Goal: Transaction & Acquisition: Purchase product/service

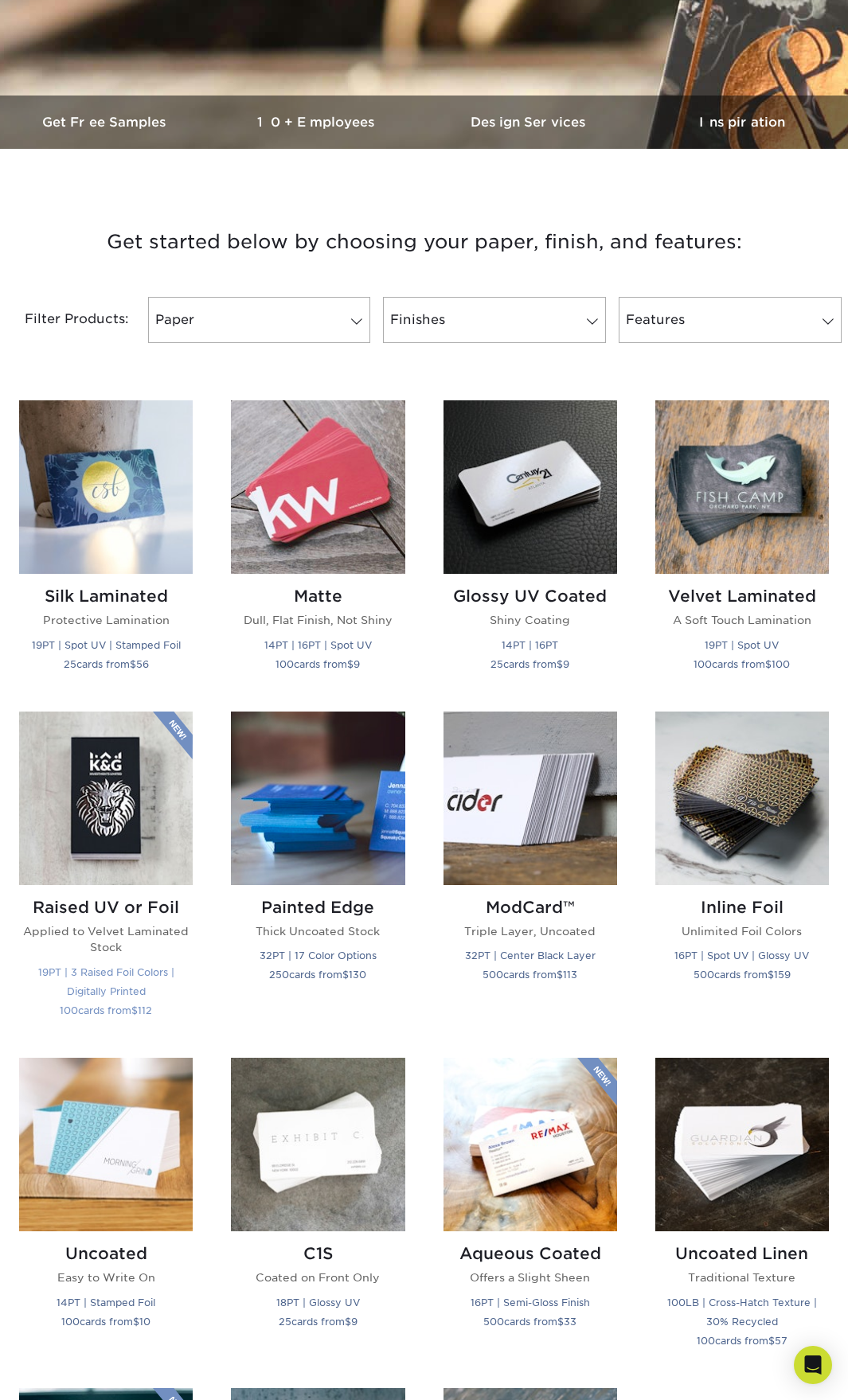
scroll to position [398, 0]
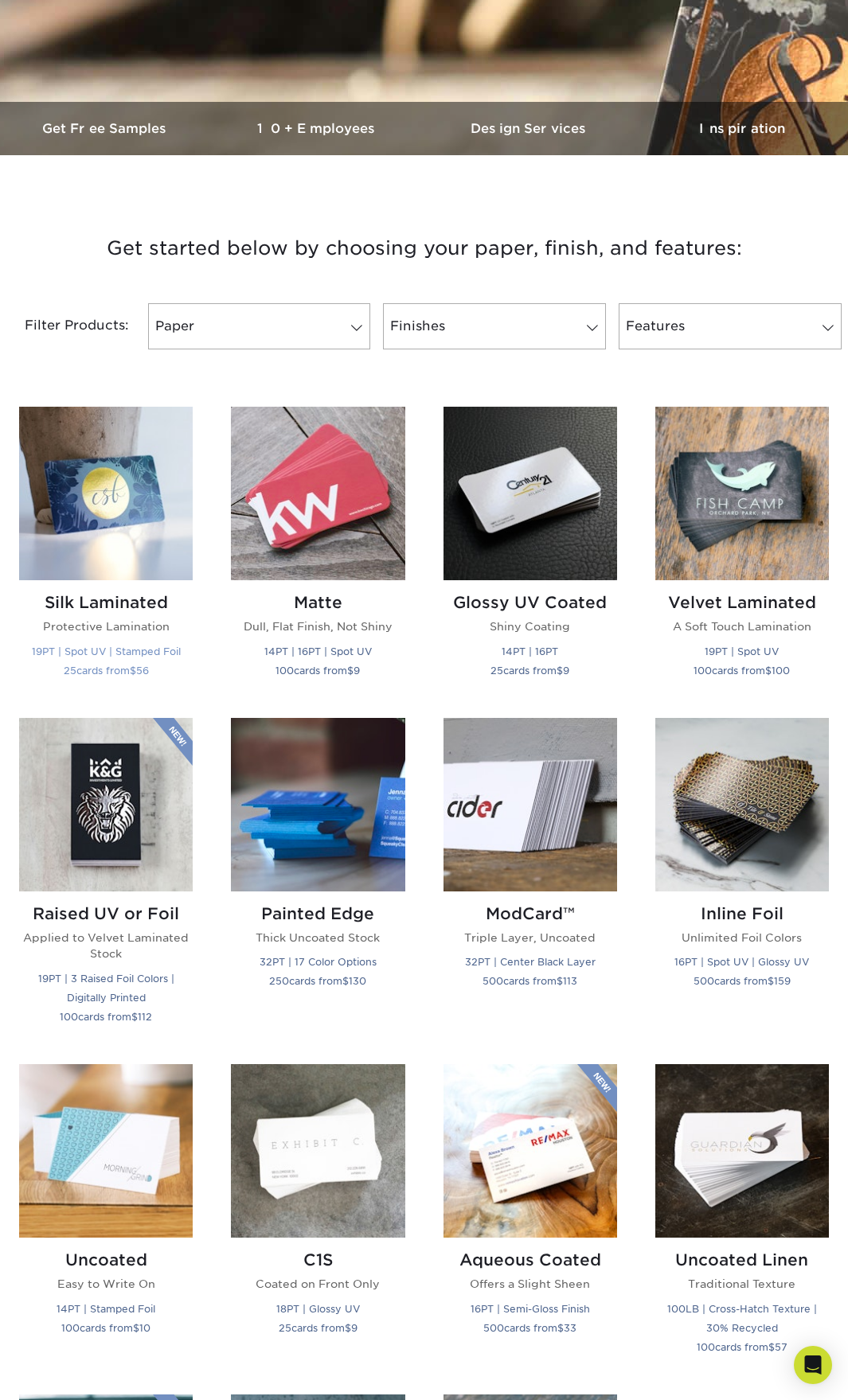
click at [128, 522] on img at bounding box center [105, 494] width 174 height 174
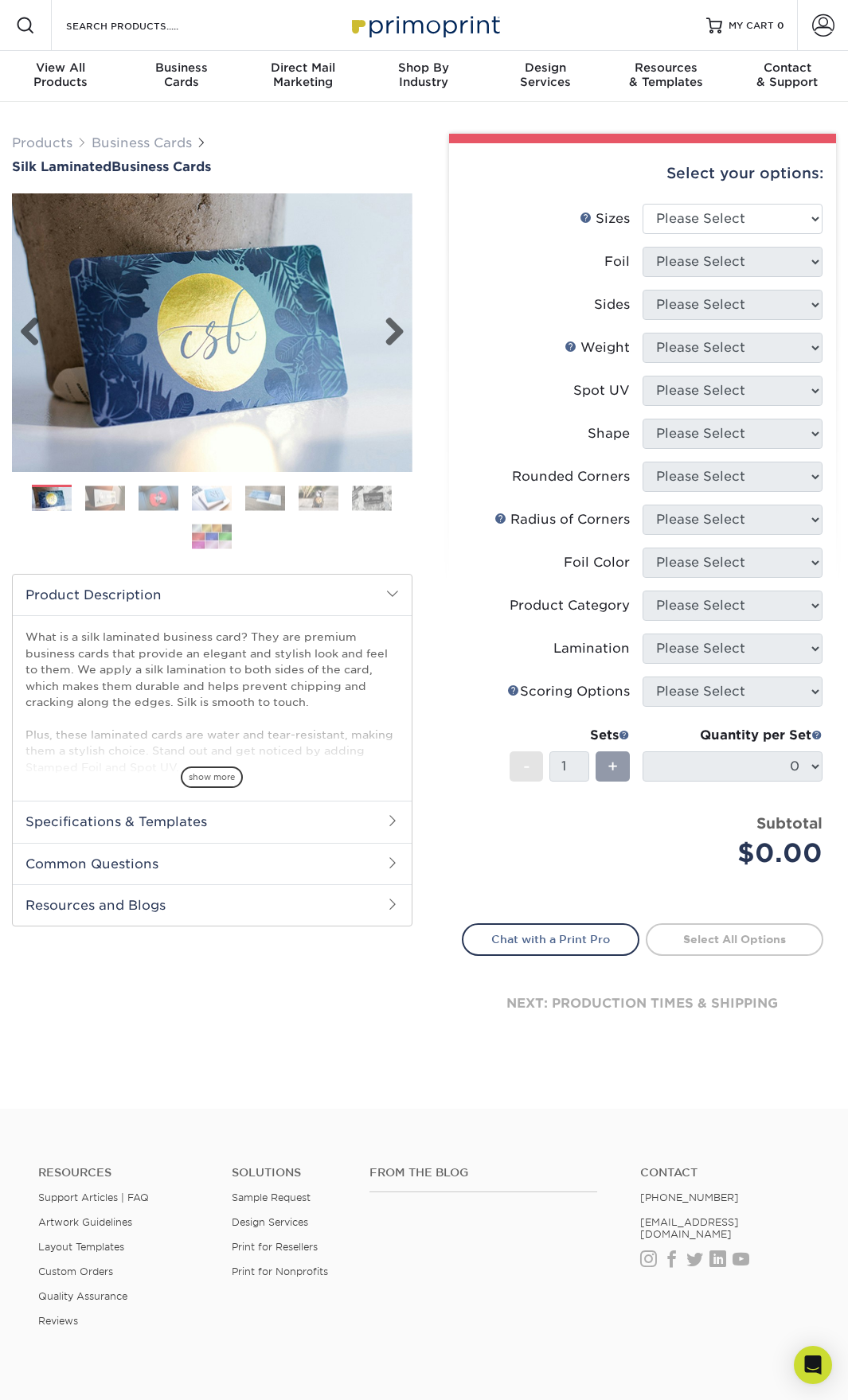
click at [409, 331] on img at bounding box center [212, 332] width 400 height 400
click at [393, 328] on link "Next" at bounding box center [388, 332] width 32 height 32
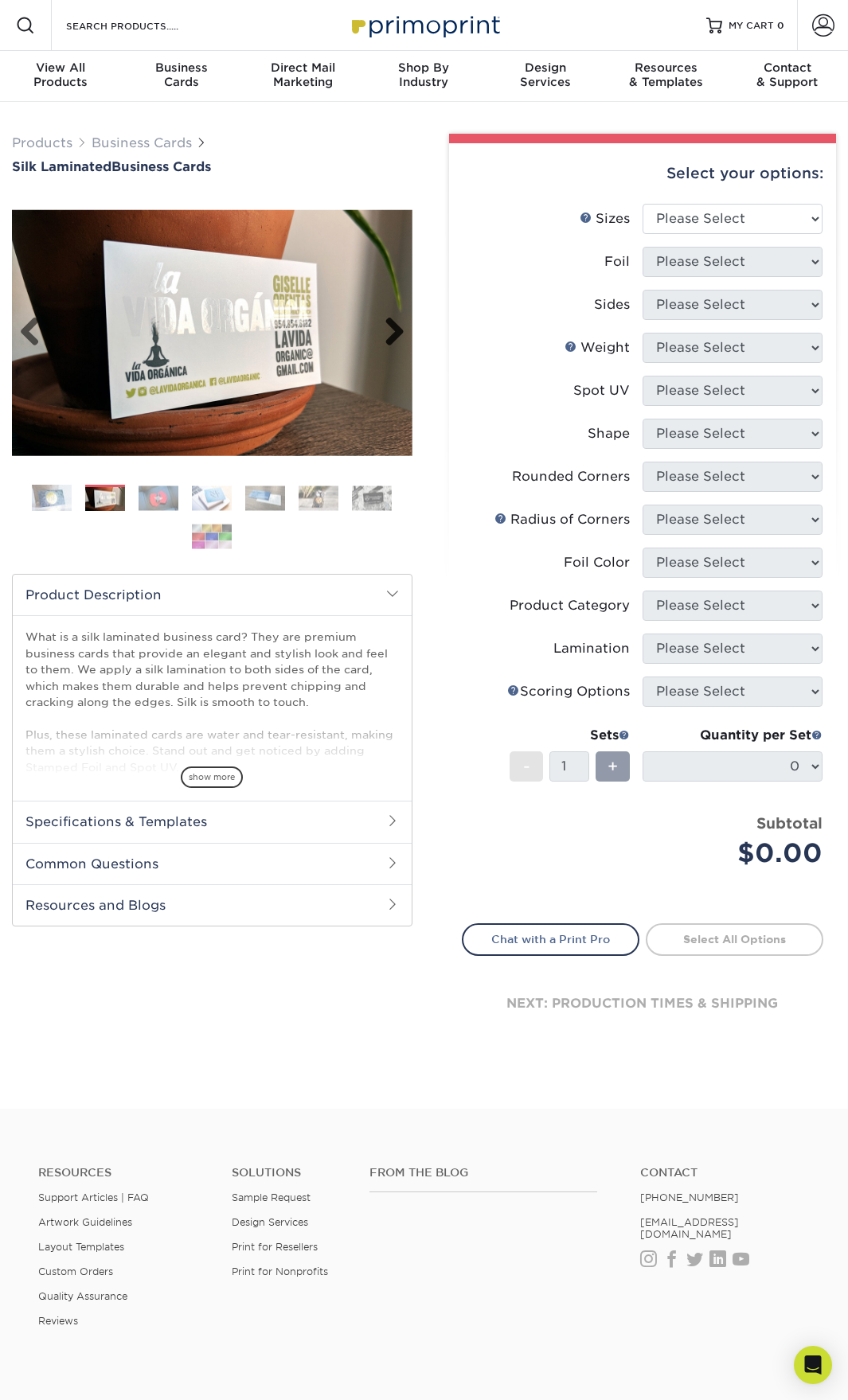
click at [393, 328] on link "Next" at bounding box center [388, 332] width 32 height 32
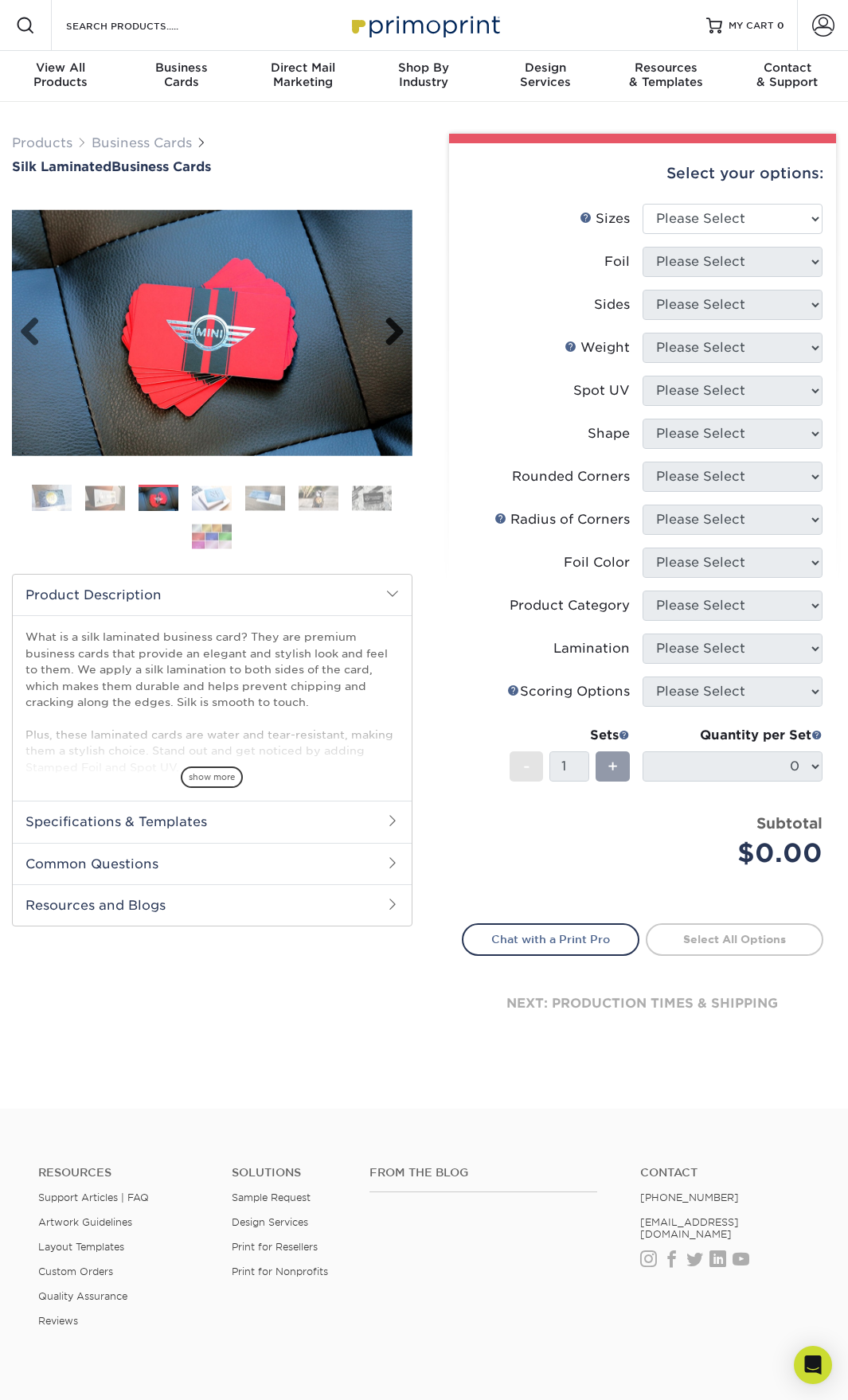
click at [393, 328] on link "Next" at bounding box center [388, 332] width 32 height 32
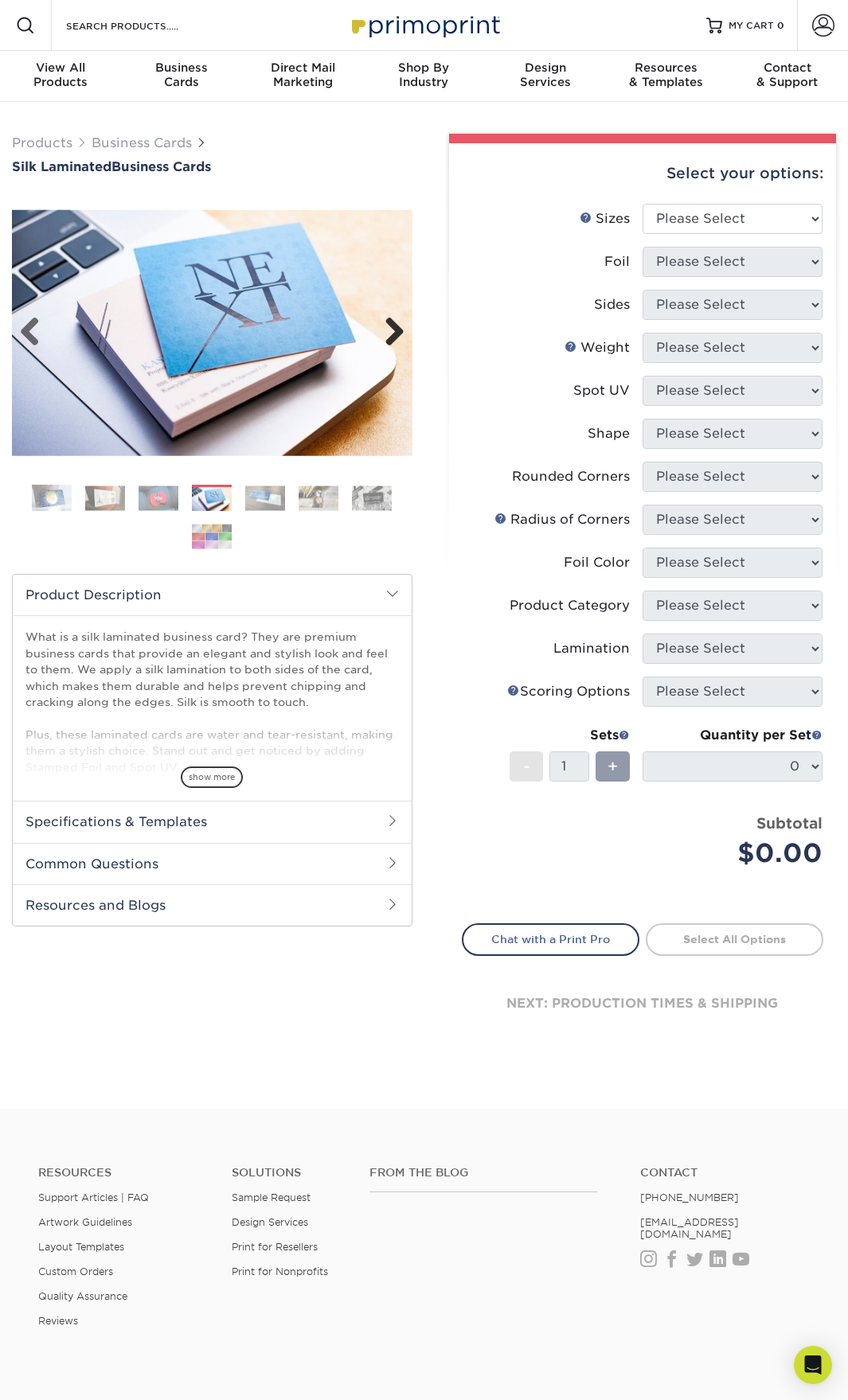
click at [393, 328] on link "Next" at bounding box center [388, 332] width 32 height 32
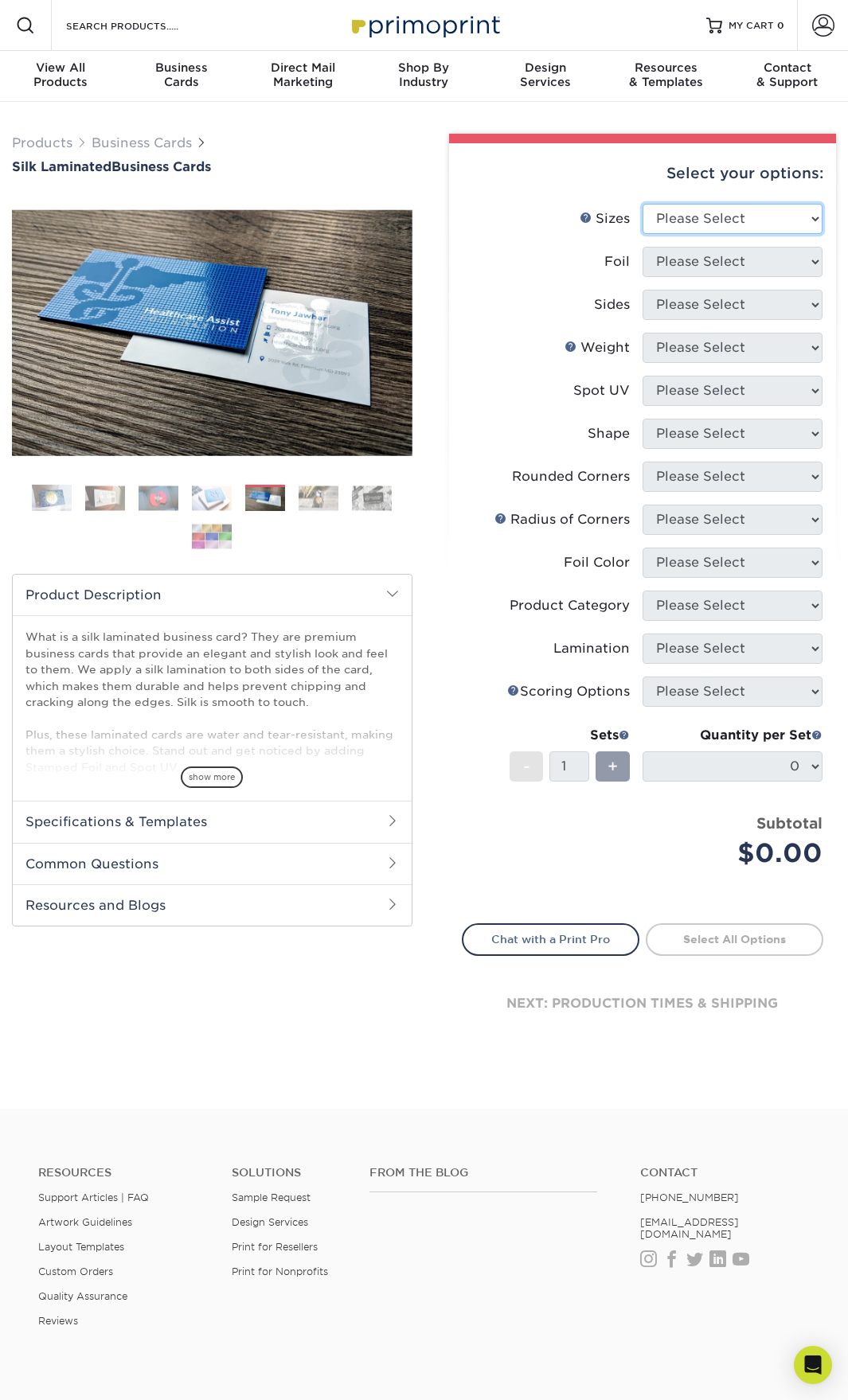
click at [704, 215] on select "Please Select 1.5" x 3.5" - Mini 1.75" x 3.5" - Mini 2" x 2" - Square 2" x 3" -…" at bounding box center [732, 218] width 180 height 30
select select "2.00x3.50"
click at [642, 204] on select "Please Select 1.5" x 3.5" - Mini 1.75" x 3.5" - Mini 2" x 2" - Square 2" x 3" -…" at bounding box center [732, 218] width 180 height 30
click at [748, 273] on select "Please Select Yes No" at bounding box center [732, 261] width 180 height 30
select select "1"
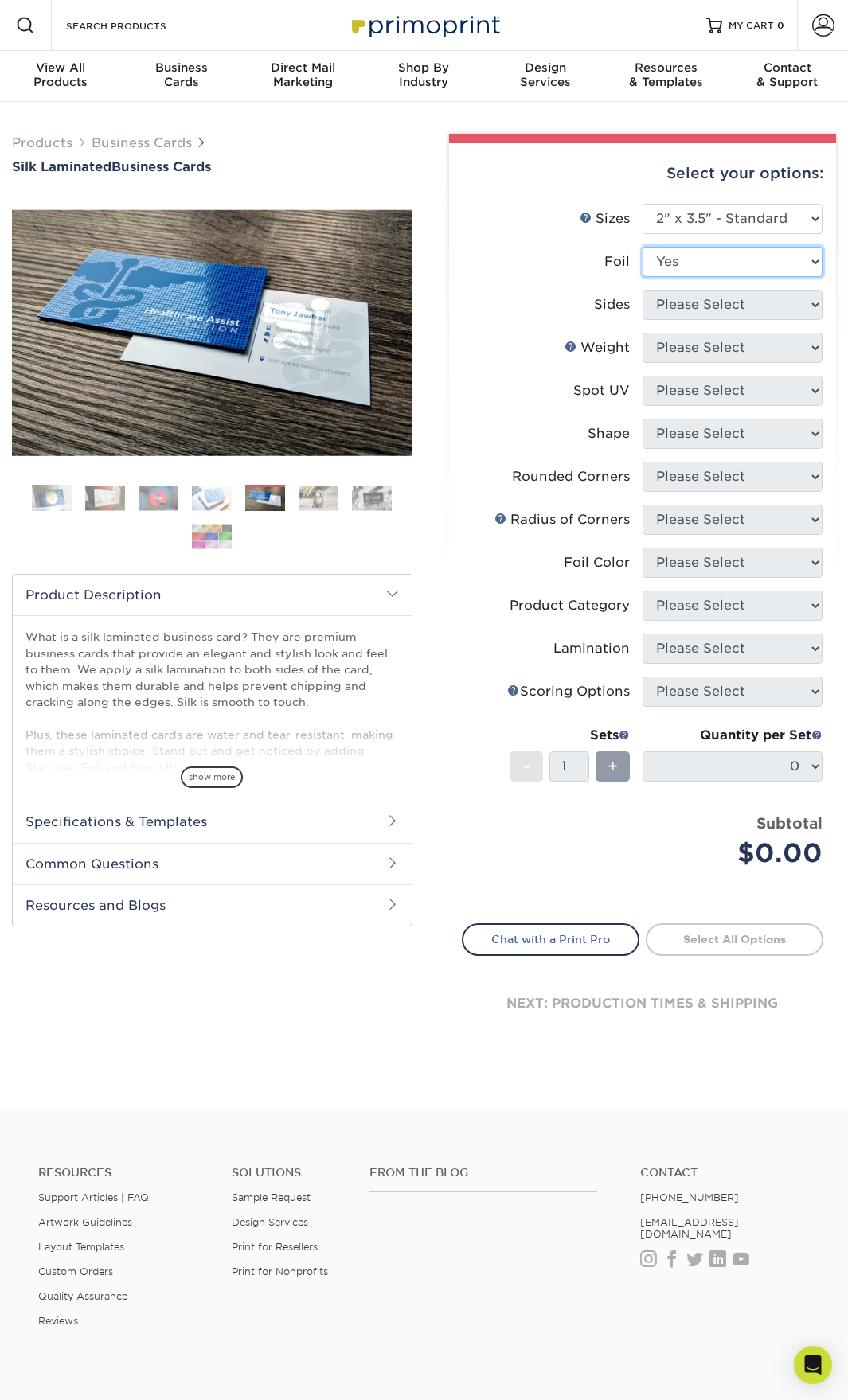
click at [642, 247] on select "Please Select Yes No" at bounding box center [732, 261] width 180 height 30
click at [684, 308] on select "Please Select Print Both Sides - Foil Both Sides Print Both Sides - Foil Front …" at bounding box center [732, 304] width 180 height 30
select select "34527644-b4fd-4ffb-9092-1318eefcd9d9"
click at [642, 290] on select "Please Select Print Both Sides - Foil Both Sides Print Both Sides - Foil Front …" at bounding box center [732, 304] width 180 height 30
click at [703, 350] on select "Please Select 16PT" at bounding box center [732, 347] width 180 height 30
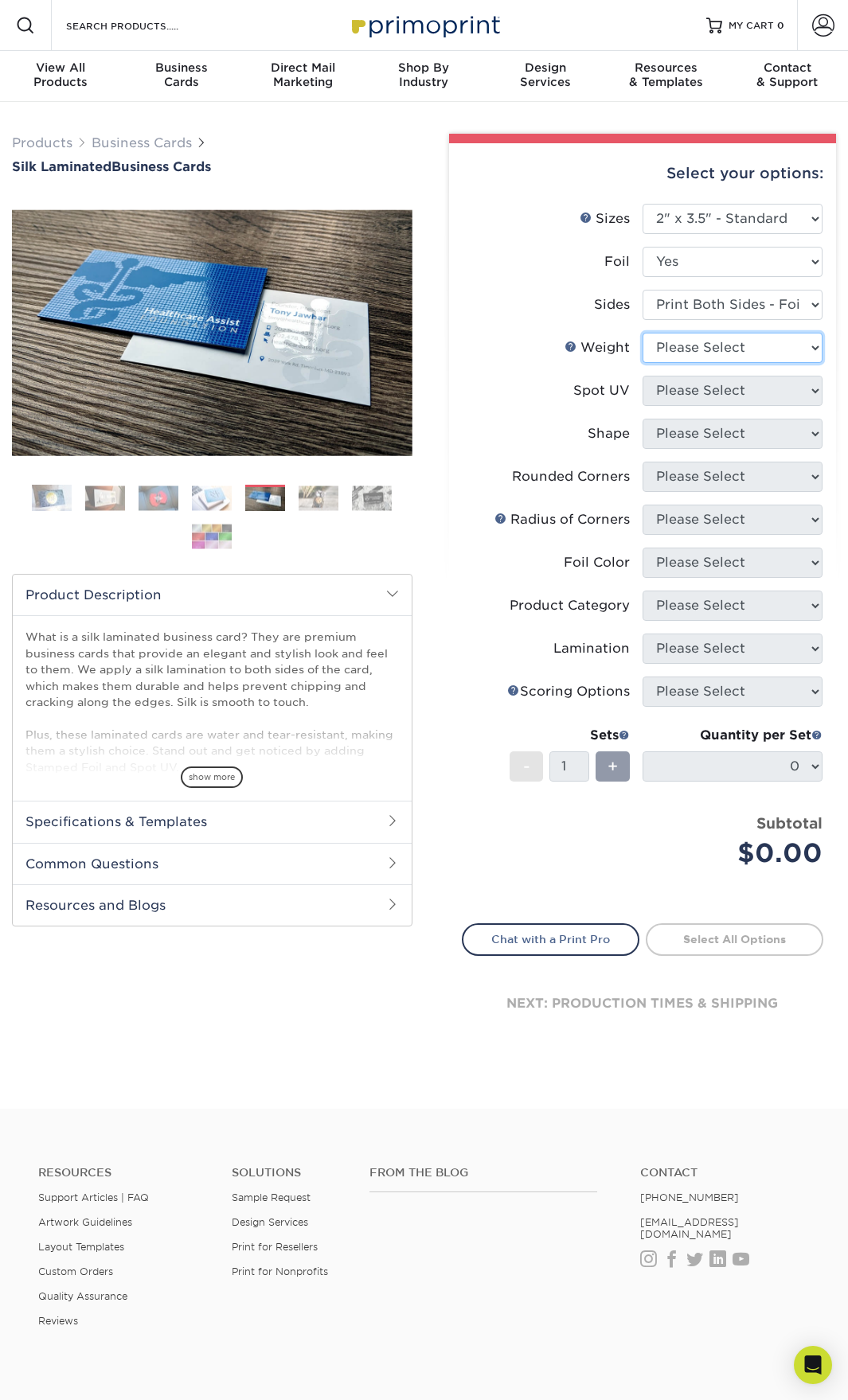
select select "16PT"
click at [642, 332] on select "Please Select 16PT" at bounding box center [732, 347] width 180 height 30
click at [691, 388] on select "Please Select No Spot UV Front and Back (Both Sides) Front Only Back Only" at bounding box center [732, 391] width 180 height 30
select select "0"
click at [642, 376] on select "Please Select No Spot UV Front and Back (Both Sides) Front Only Back Only" at bounding box center [732, 391] width 180 height 30
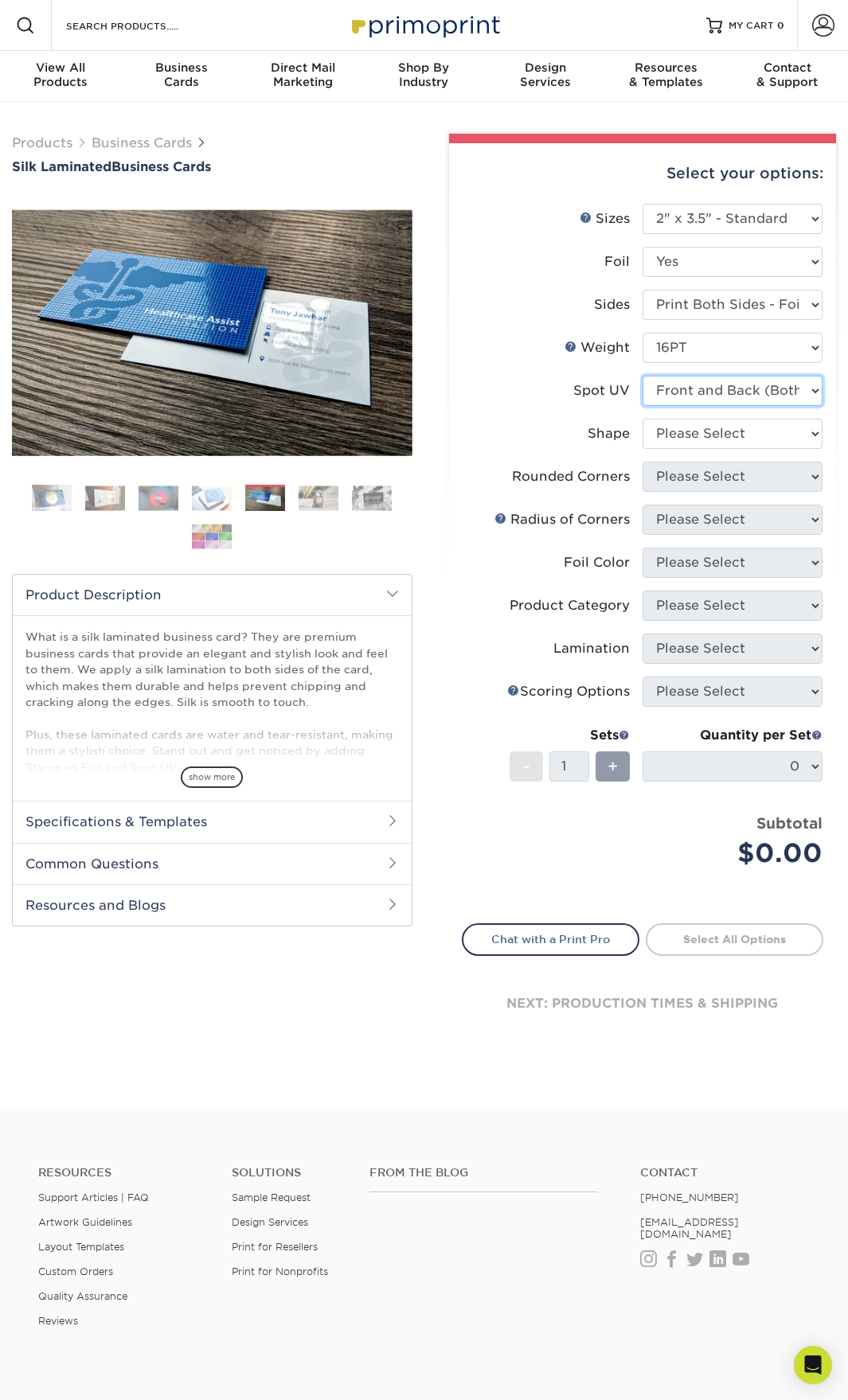
click at [719, 390] on select "Please Select No Spot UV Front and Back (Both Sides) Front Only Back Only" at bounding box center [732, 391] width 180 height 30
click at [713, 433] on select "Please Select Standard" at bounding box center [732, 434] width 180 height 30
select select "standard"
click at [642, 419] on select "Please Select Standard" at bounding box center [732, 434] width 180 height 30
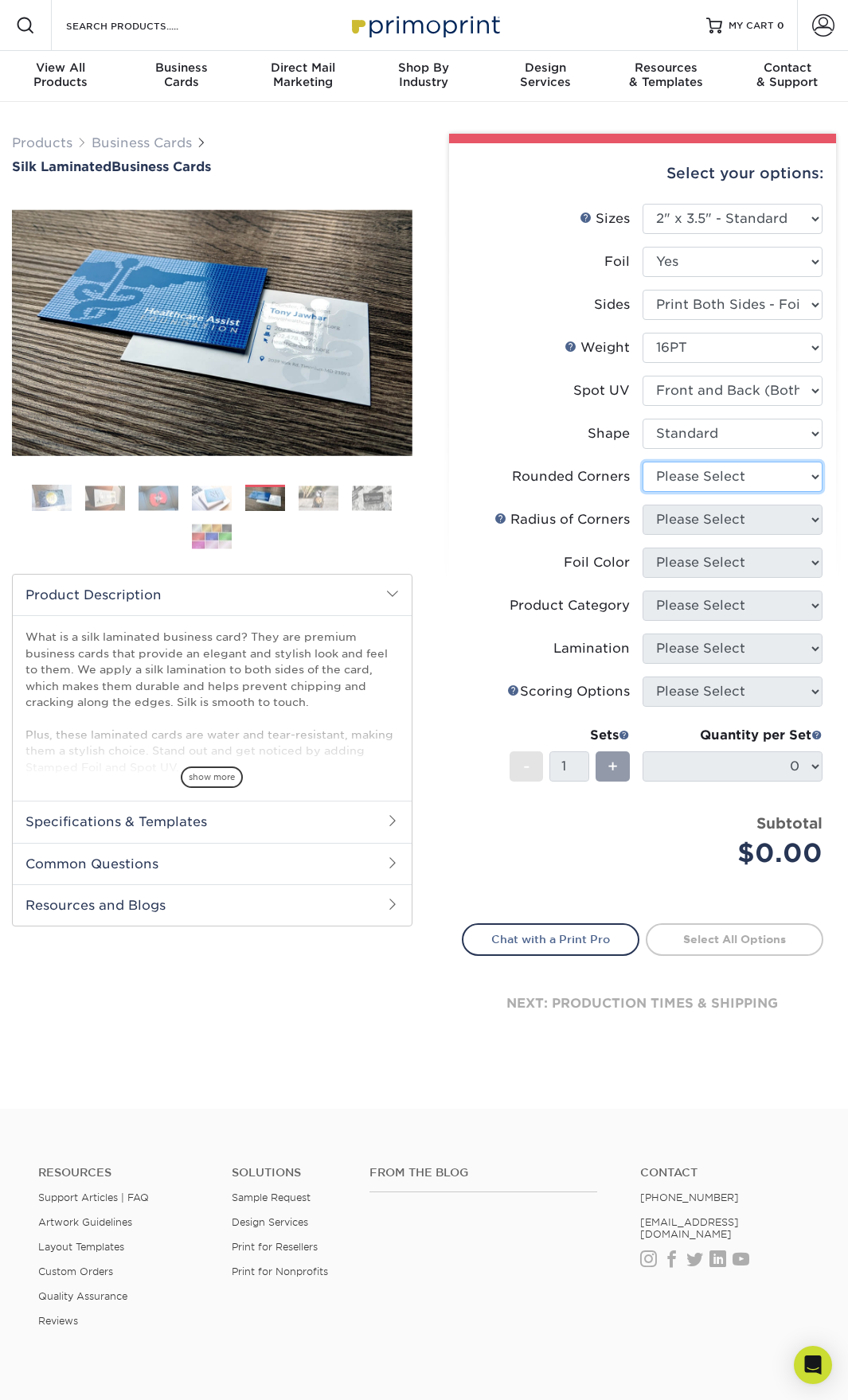
click at [709, 477] on select "Please Select Yes - Round 2 Corners Yes - Round 4 Corners No" at bounding box center [732, 476] width 180 height 30
select select "7672df9e-0e0a-464d-8e1f-920c575e4da3"
click at [642, 462] on select "Please Select Yes - Round 2 Corners Yes - Round 4 Corners No" at bounding box center [732, 476] width 180 height 30
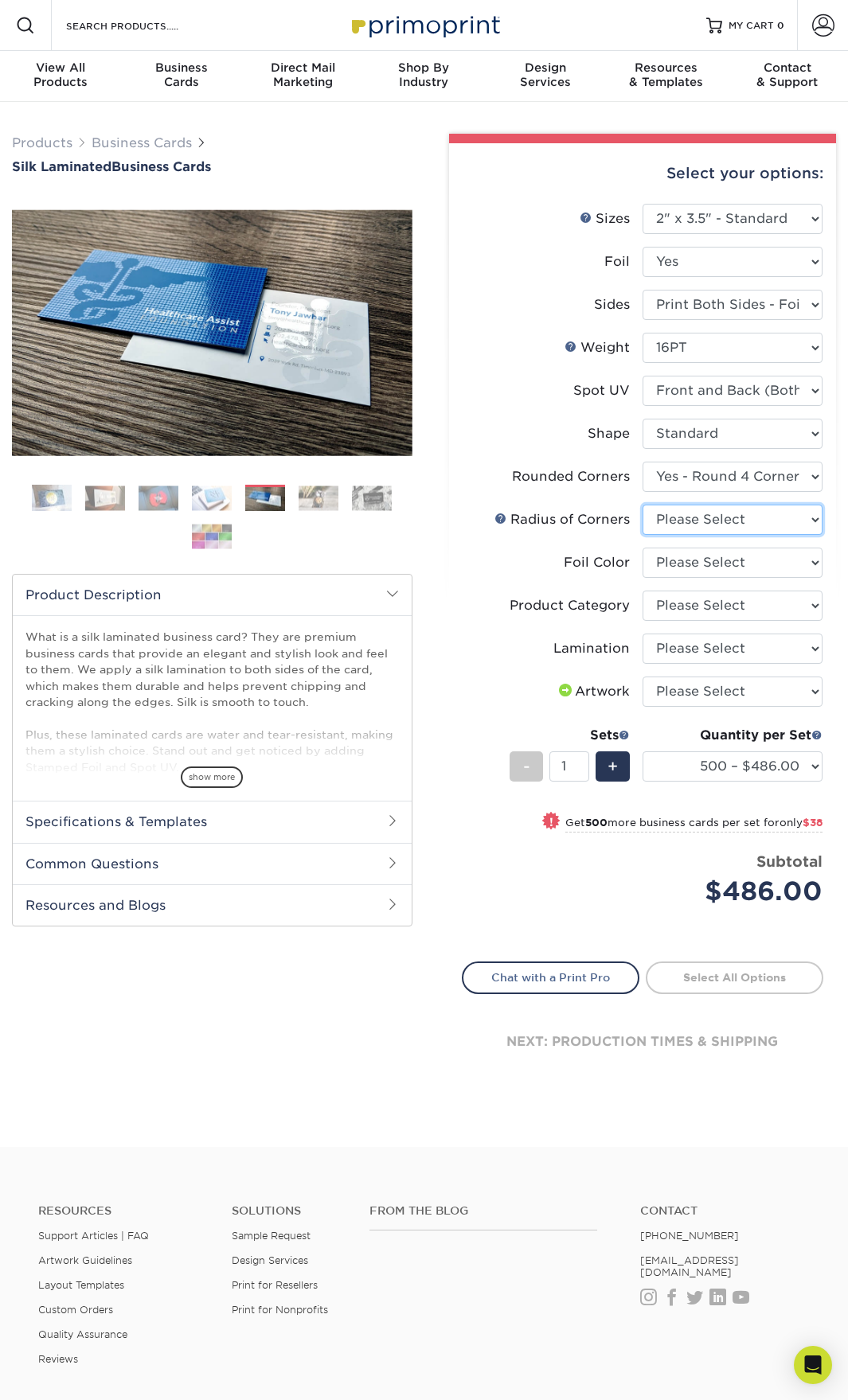
click at [725, 514] on select "Please Select Rounded 1/8" Rounded 1/4"" at bounding box center [732, 519] width 180 height 30
select select "589680c7-ee9a-431b-9d12-d7aeb1386a97"
click at [642, 505] on select "Please Select Rounded 1/8" Rounded 1/4"" at bounding box center [732, 519] width 180 height 30
click at [709, 564] on select "Please Select Silver Foil Black Foil Blue Foil Copper Foil Gold Foil Red Foil R…" at bounding box center [732, 562] width 180 height 30
select select "19c808c5-3f38-4156-b693-40e0d033f953"
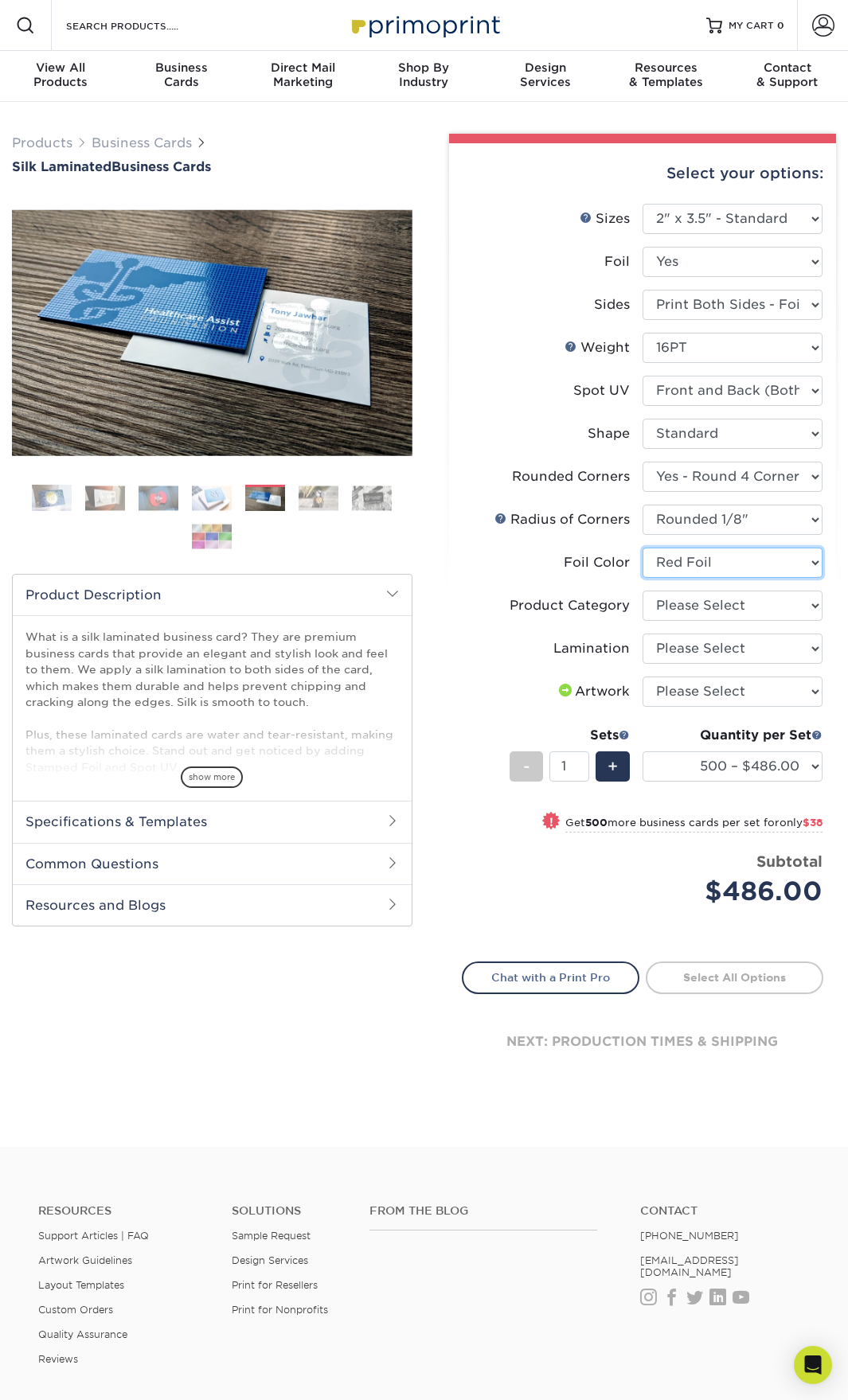
click at [642, 547] on select "Please Select Silver Foil Black Foil Blue Foil Copper Foil Gold Foil Red Foil R…" at bounding box center [732, 562] width 180 height 30
click at [698, 611] on select "Please Select Business Cards" at bounding box center [732, 605] width 180 height 30
select select "3b5148f1-0588-4f88-a218-97bcfdce65c1"
click at [642, 590] on select "Please Select Business Cards" at bounding box center [732, 605] width 180 height 30
click at [690, 649] on select "Please Select Silk" at bounding box center [732, 649] width 180 height 30
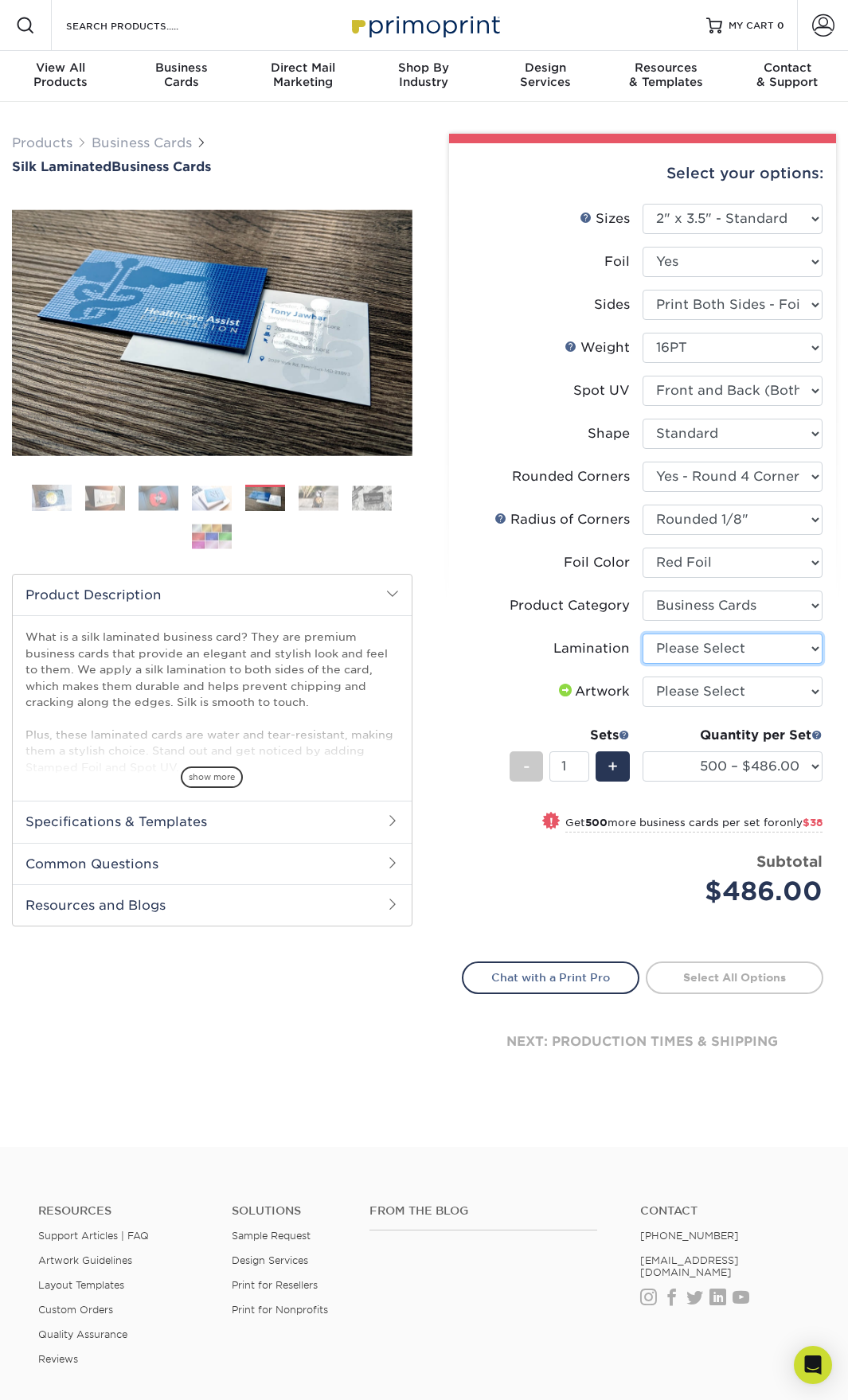
select select "ccacb42f-45f7-42d3-bbd3-7c8421cf37f0"
click at [642, 634] on select "Please Select Silk" at bounding box center [732, 649] width 180 height 30
click at [705, 703] on select "Please Select I will upload files I need a design - $100" at bounding box center [732, 691] width 180 height 30
select select "upload"
click at [642, 677] on select "Please Select I will upload files I need a design - $100" at bounding box center [732, 691] width 180 height 30
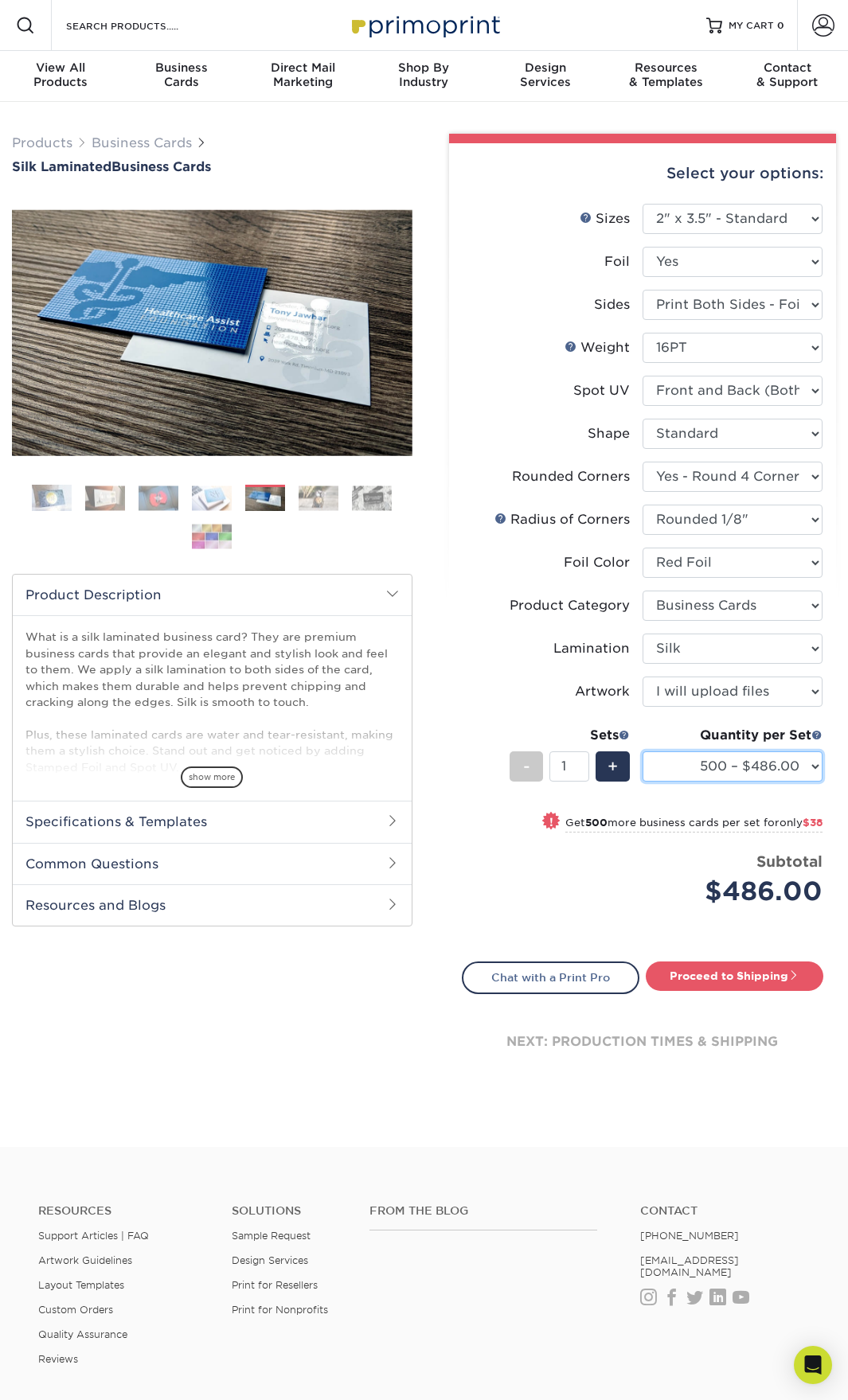
click at [679, 772] on select "500 – $486.00 1000 – $524.00 2500 – $1202.00 5000 – $2200.00" at bounding box center [732, 766] width 180 height 30
click at [720, 770] on select "500 – $486.00 1000 – $524.00 2500 – $1202.00 5000 – $2200.00" at bounding box center [732, 766] width 180 height 30
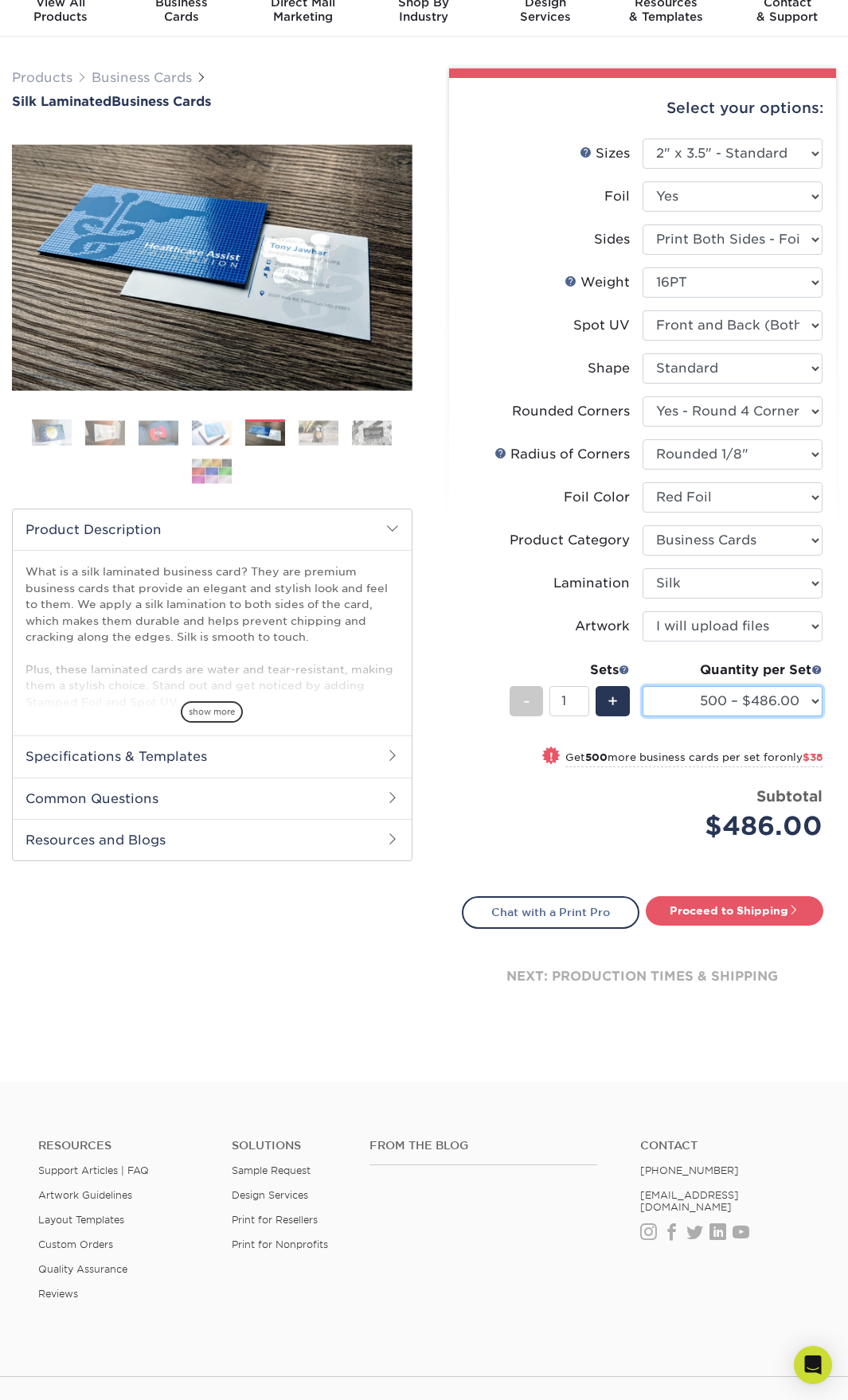
scroll to position [80, 0]
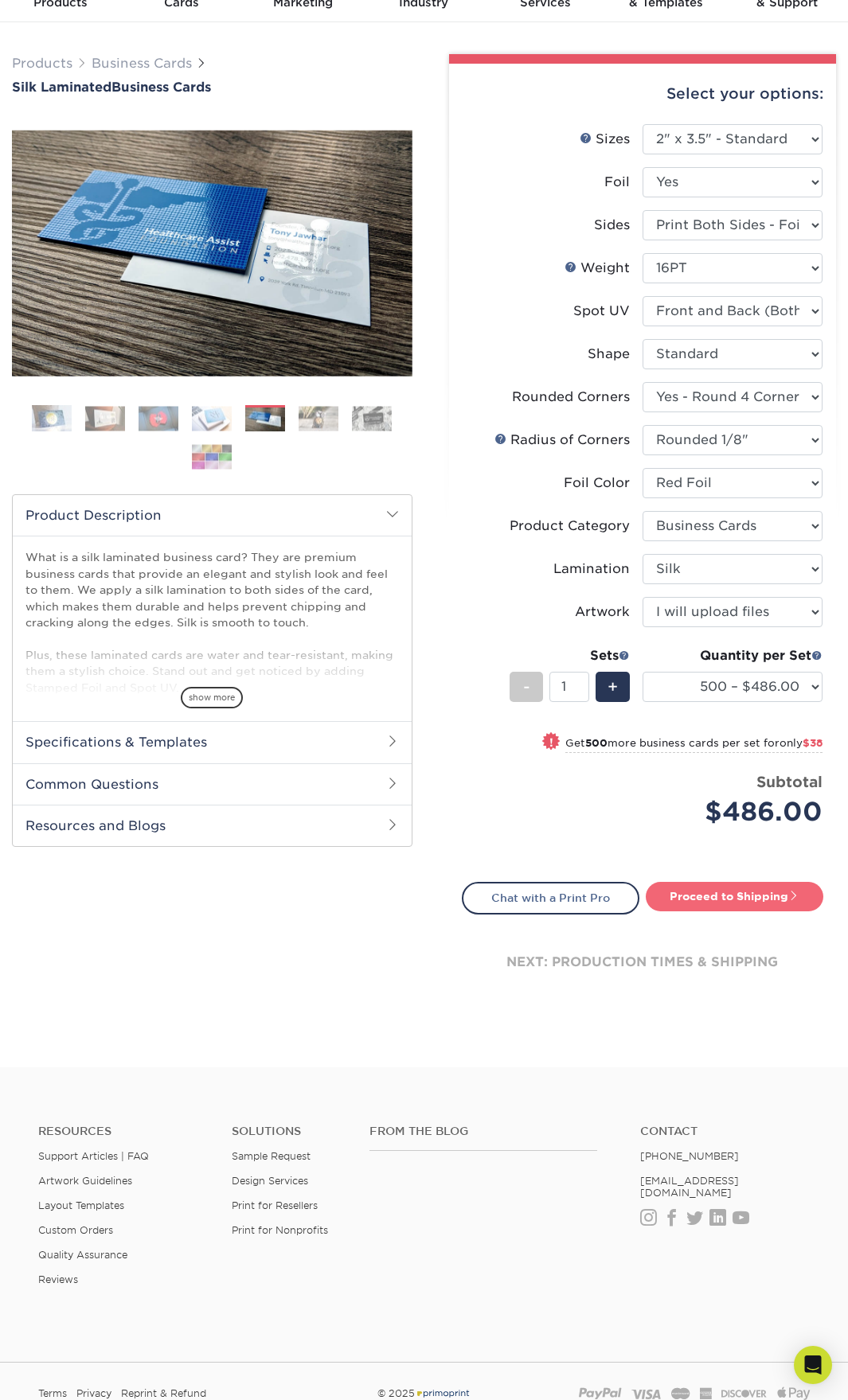
click at [743, 896] on link "Proceed to Shipping" at bounding box center [734, 895] width 177 height 28
type input "Set 1"
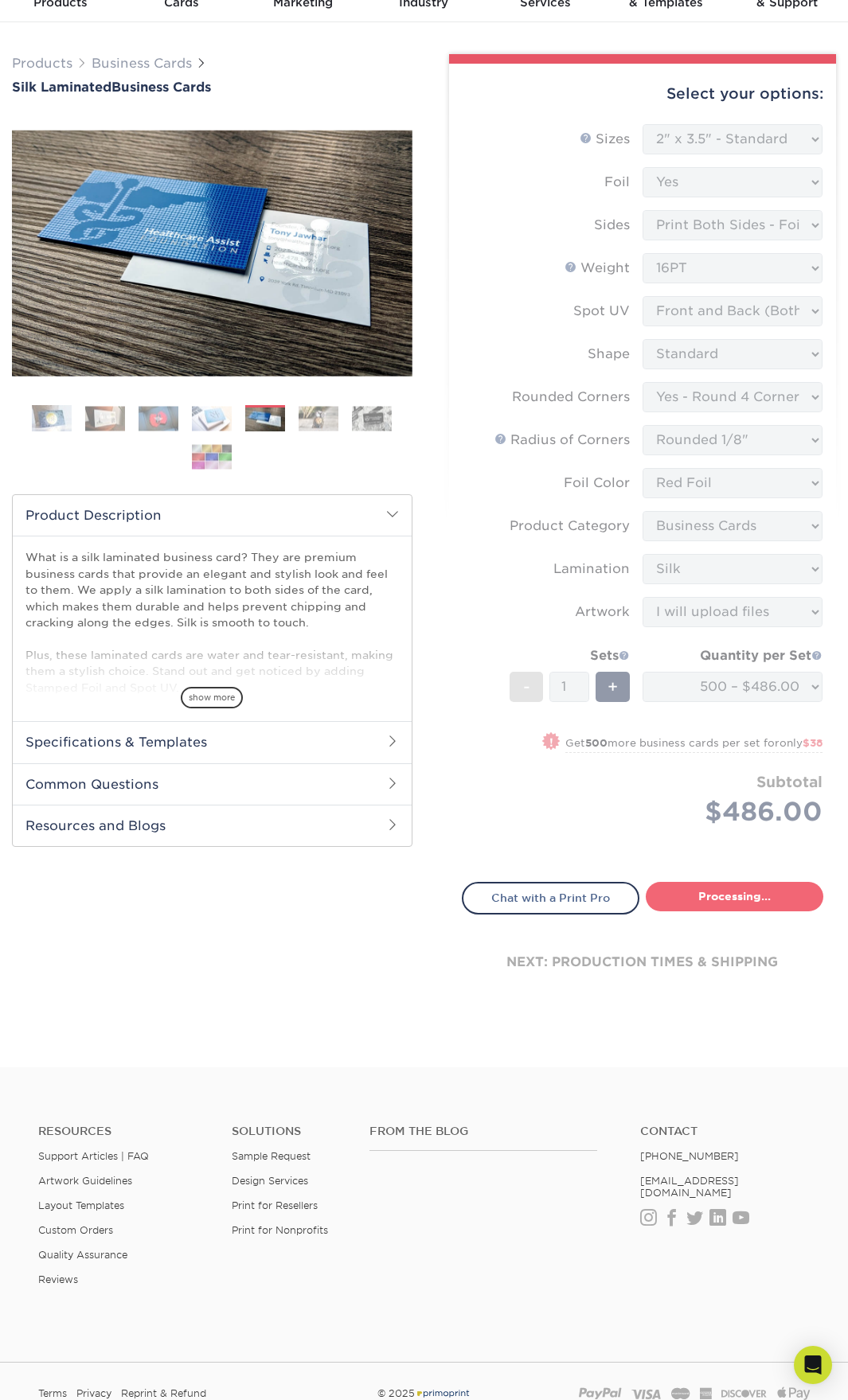
select select "fbfe6a11-30d7-4267-86ef-aefa799abdde"
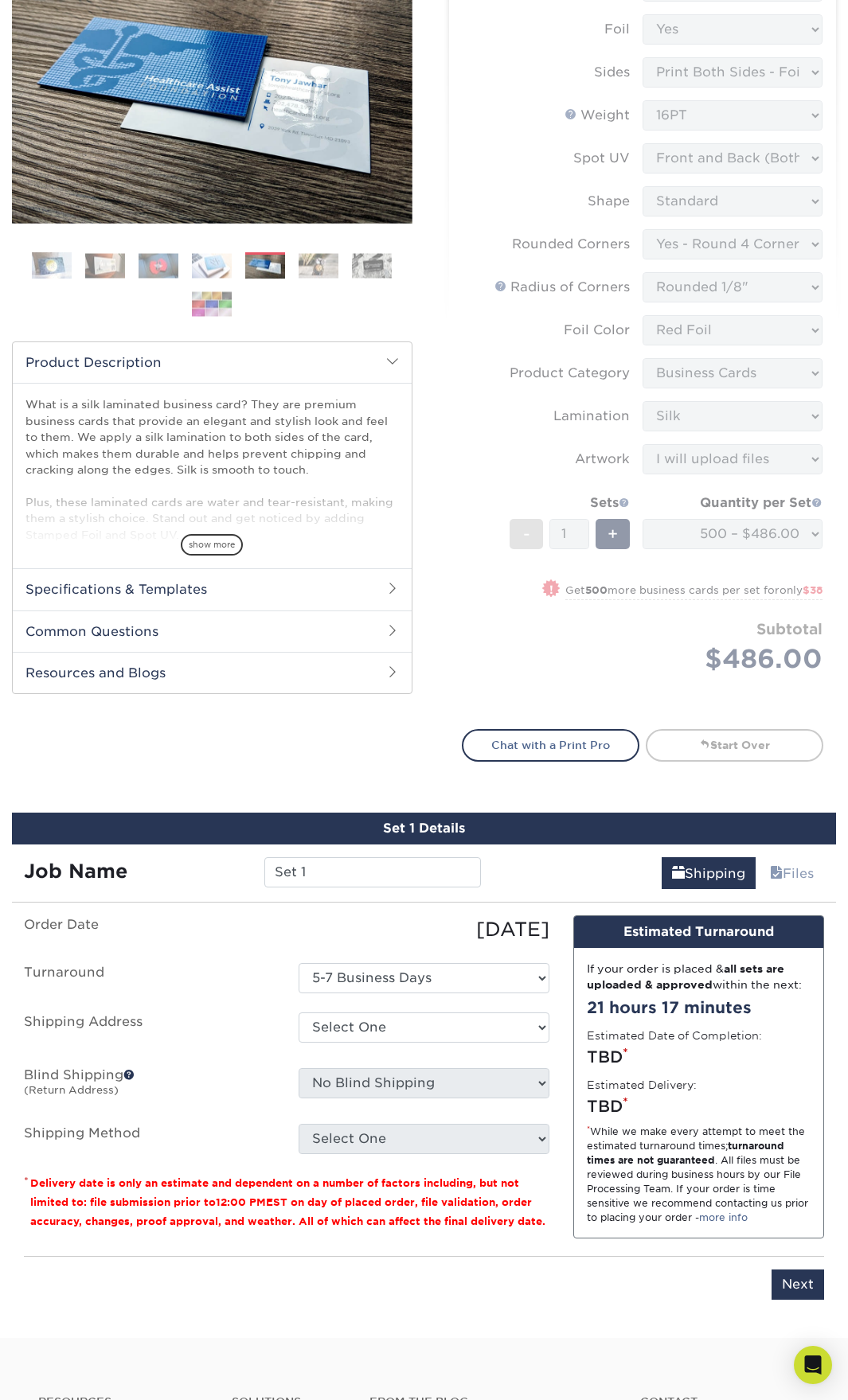
scroll to position [636, 0]
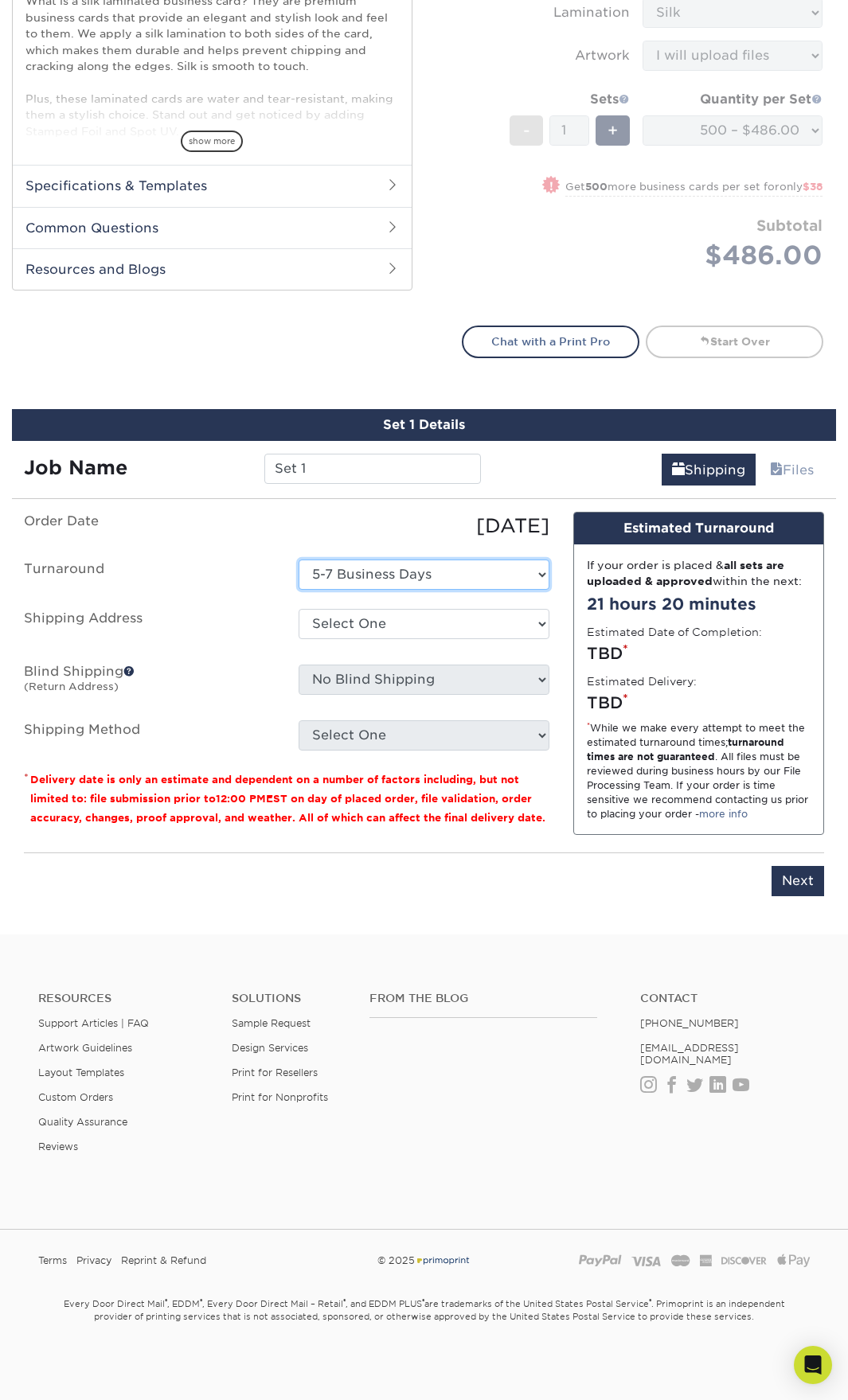
click at [355, 574] on select "Select One 5-7 Business Days" at bounding box center [423, 574] width 251 height 30
click at [418, 630] on select "Select One + Add New Address - Login" at bounding box center [423, 624] width 251 height 30
click at [337, 577] on select "Select One 5-7 Business Days" at bounding box center [423, 574] width 251 height 30
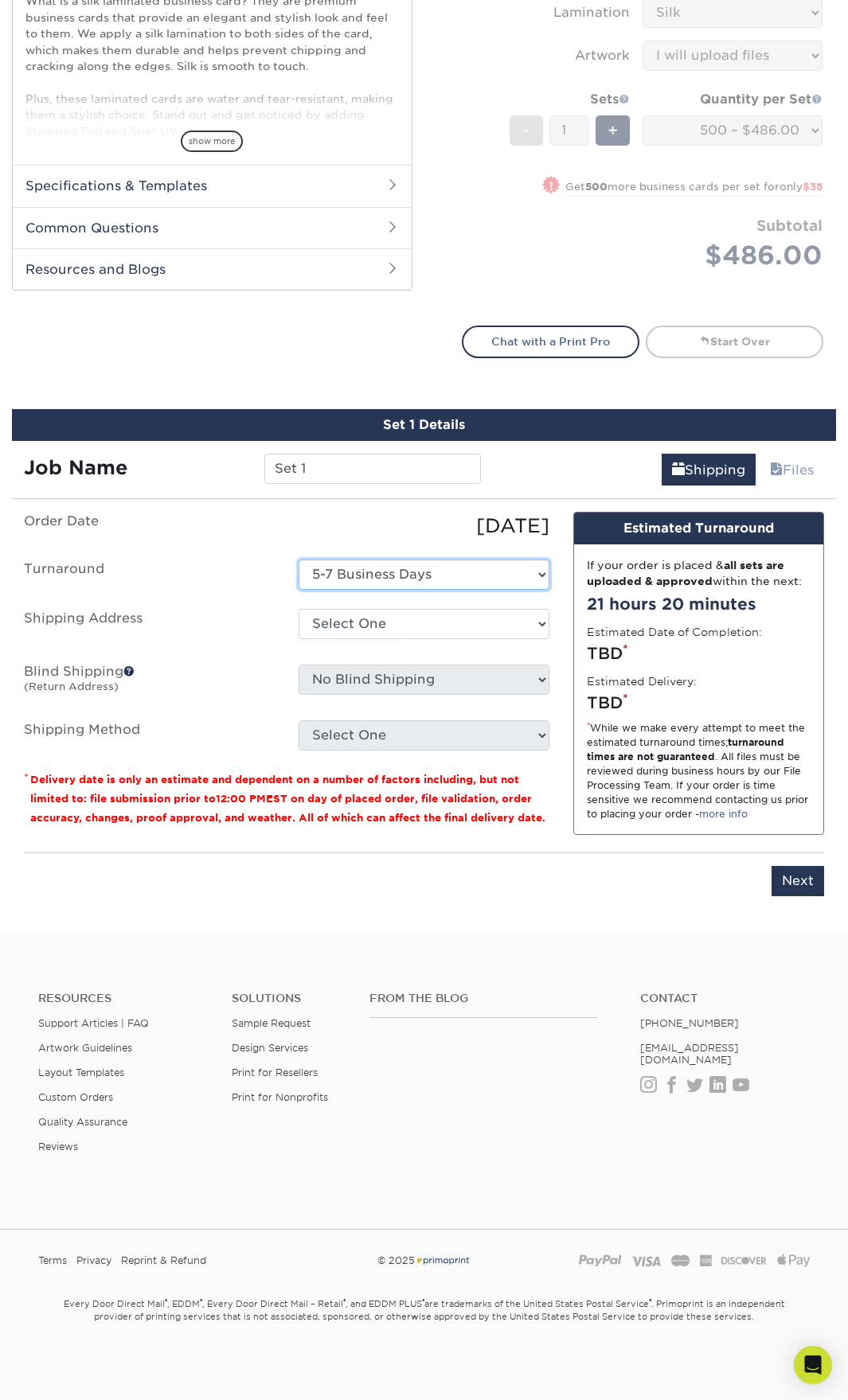
click at [337, 577] on select "Select One 5-7 Business Days" at bounding box center [423, 574] width 251 height 30
click at [359, 620] on select "Select One + Add New Address - Login" at bounding box center [423, 624] width 251 height 30
select select "newaddress"
click at [298, 609] on select "Select One + Add New Address - Login" at bounding box center [423, 624] width 251 height 30
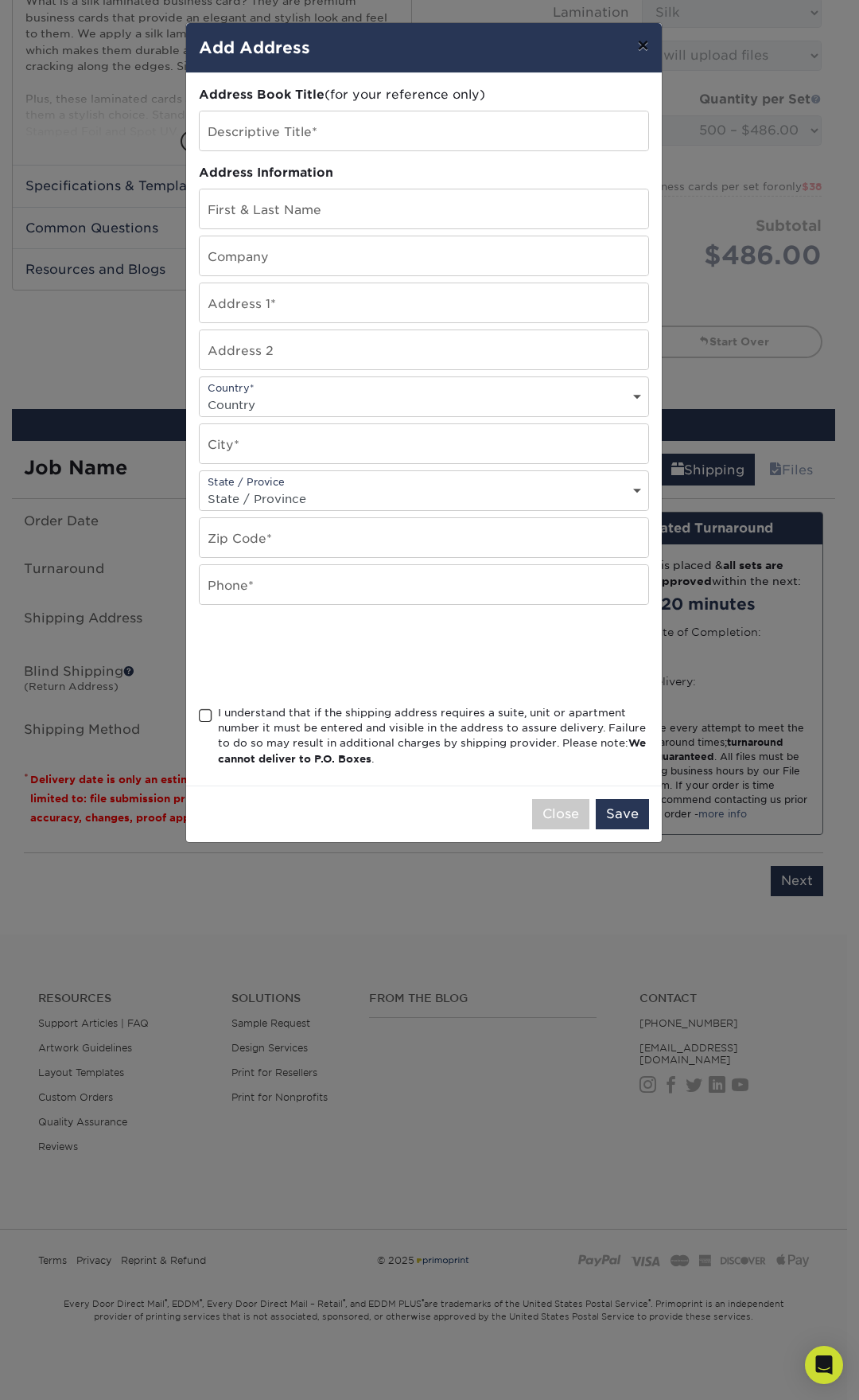
click at [655, 51] on button "×" at bounding box center [642, 45] width 37 height 45
